Goal: Participate in discussion

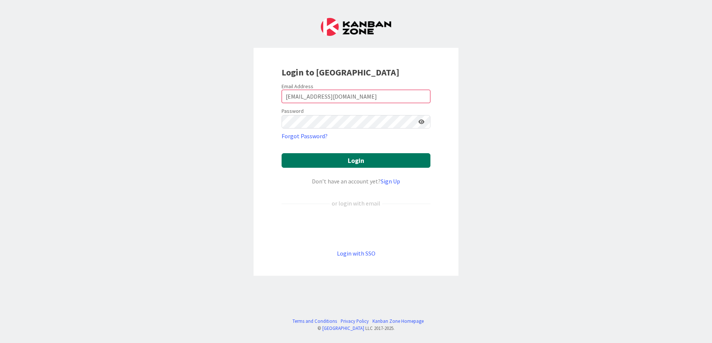
click at [393, 160] on button "Login" at bounding box center [356, 160] width 149 height 15
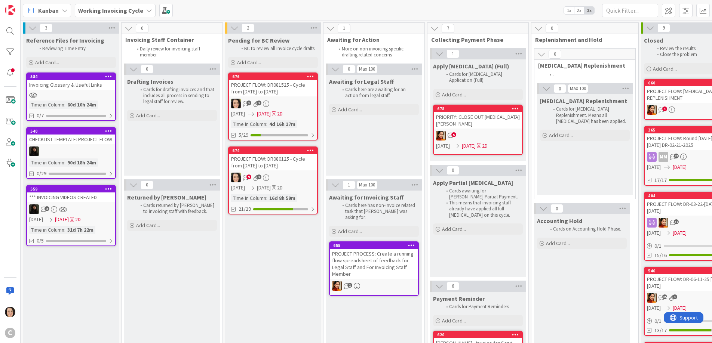
click at [275, 166] on div "PROJECT FLOW: DR080125 - Cycle from [DATE] to [DATE]" at bounding box center [273, 162] width 88 height 16
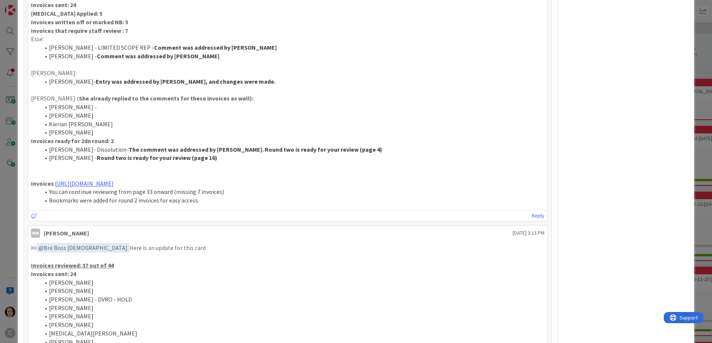
scroll to position [526, 0]
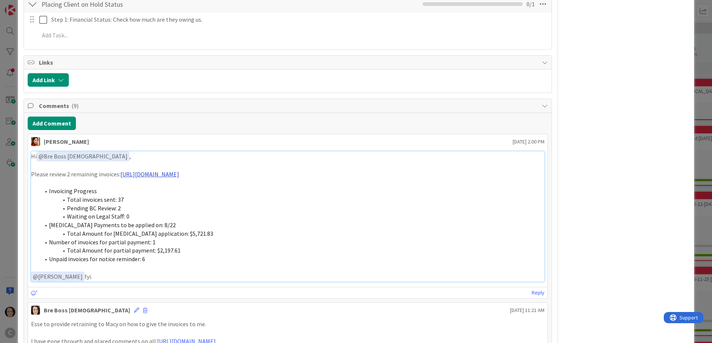
click at [179, 175] on link "[URL][DOMAIN_NAME]" at bounding box center [149, 174] width 59 height 7
drag, startPoint x: 270, startPoint y: 173, endPoint x: 120, endPoint y: 175, distance: 149.6
click at [120, 175] on p "Please review 2 remaining invoices: [URL][DOMAIN_NAME]" at bounding box center [288, 174] width 514 height 9
copy p "[URL][DOMAIN_NAME]"
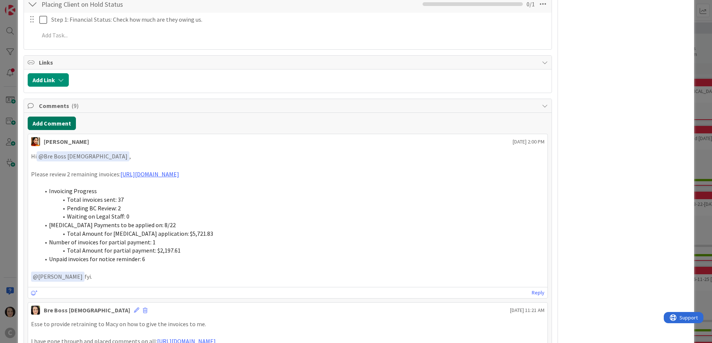
click at [48, 121] on button "Add Comment" at bounding box center [52, 123] width 48 height 13
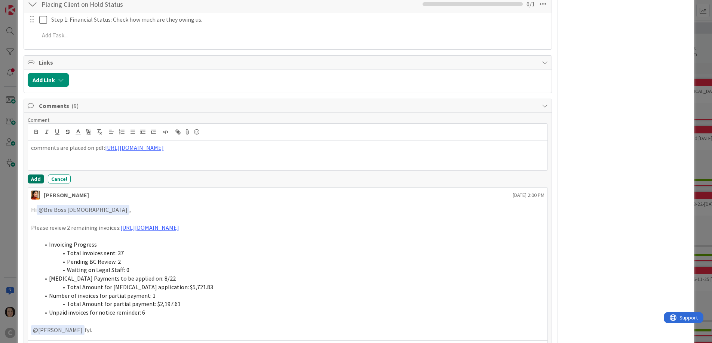
click at [36, 178] on button "Add" at bounding box center [36, 179] width 16 height 9
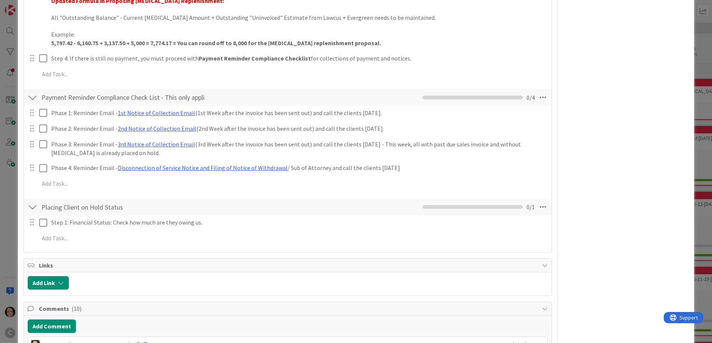
scroll to position [0, 0]
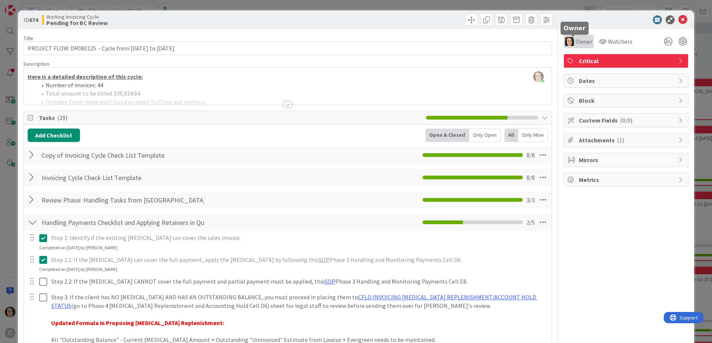
click at [579, 45] on span "Owner" at bounding box center [584, 41] width 17 height 9
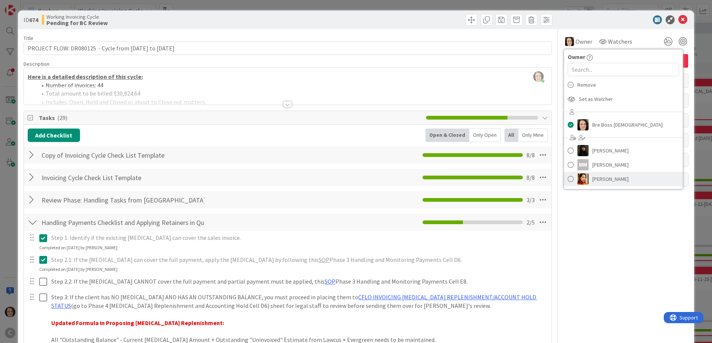
click at [604, 175] on span "[PERSON_NAME]" at bounding box center [610, 179] width 36 height 11
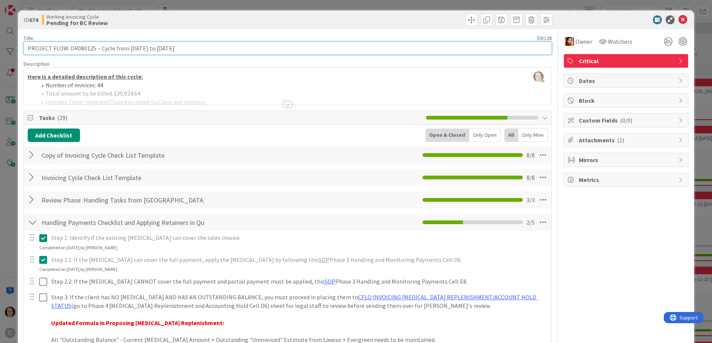
drag, startPoint x: 192, startPoint y: 46, endPoint x: 24, endPoint y: 45, distance: 168.7
click at [24, 45] on input "PROJECT FLOW: DR080125 - Cycle from [DATE] to [DATE]" at bounding box center [288, 48] width 529 height 13
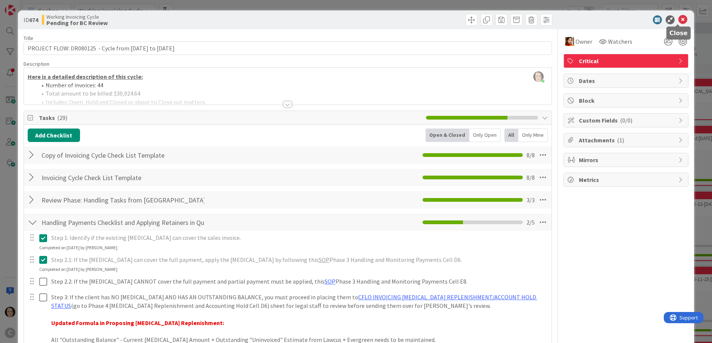
click at [678, 19] on icon at bounding box center [682, 19] width 9 height 9
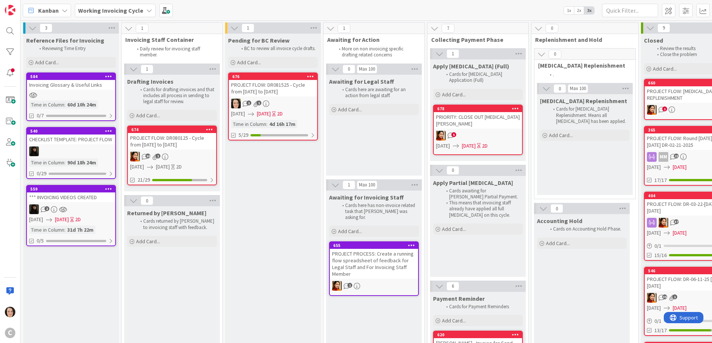
click at [271, 91] on div "PROJECT FLOW: DR081525 - Cycle from [DATE] to [DATE]" at bounding box center [273, 88] width 88 height 16
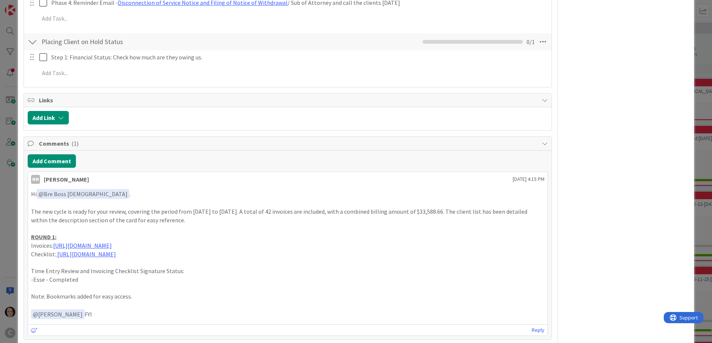
scroll to position [519, 0]
